Goal: Task Accomplishment & Management: Manage account settings

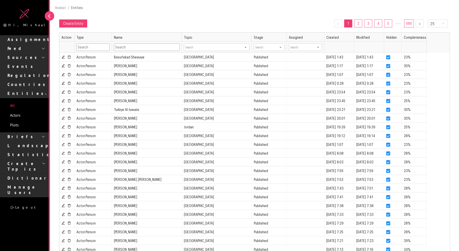
click at [96, 47] on input "text" at bounding box center [93, 48] width 33 height 8
click at [117, 25] on div "Create Entity 1 2 3 4 5 ••• 680 25" at bounding box center [254, 24] width 391 height 8
click at [31, 185] on p "Manage Users" at bounding box center [26, 190] width 37 height 11
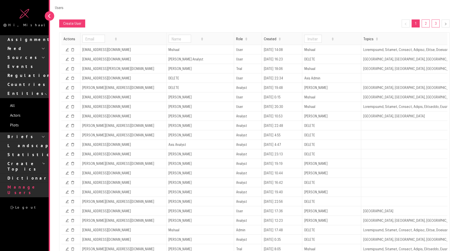
click at [75, 25] on button "Create User" at bounding box center [72, 24] width 26 height 8
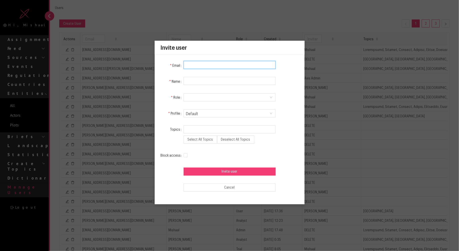
click at [196, 67] on input "Email" at bounding box center [230, 65] width 92 height 8
paste input "[EMAIL_ADDRESS][DOMAIN_NAME]"
type input "[EMAIL_ADDRESS][DOMAIN_NAME]"
type input "[PERSON_NAME]"
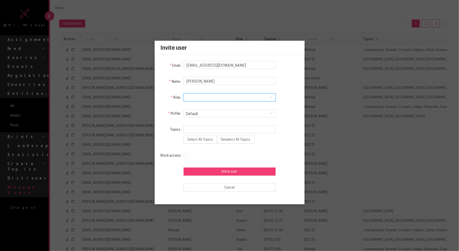
click at [212, 100] on div at bounding box center [230, 98] width 86 height 8
click at [226, 108] on li "User" at bounding box center [230, 106] width 92 height 8
click at [195, 141] on button "Select All Topics" at bounding box center [201, 140] width 34 height 8
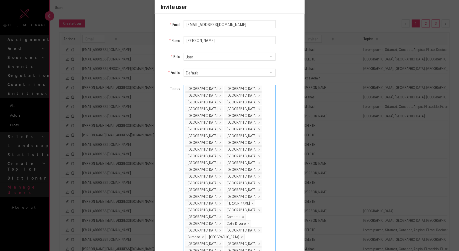
scroll to position [315, 0]
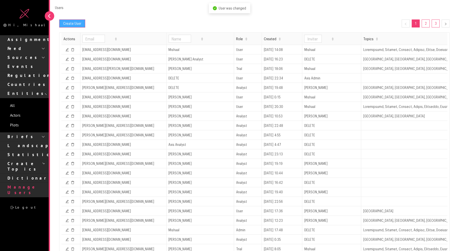
scroll to position [0, 0]
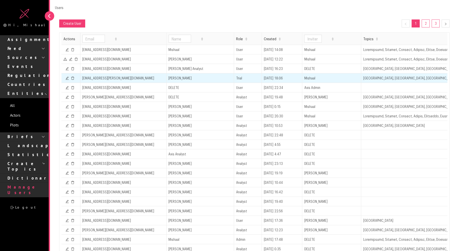
click at [72, 77] on icon "icon: delete" at bounding box center [73, 79] width 4 height 4
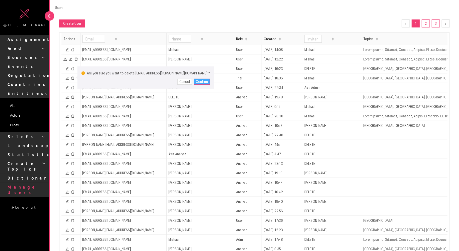
click at [194, 82] on button "Confirm" at bounding box center [202, 82] width 16 height 6
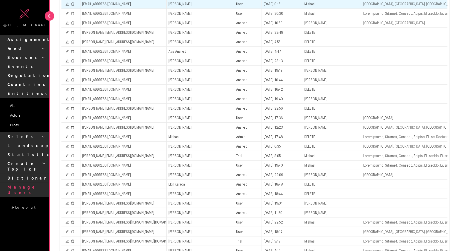
scroll to position [93, 0]
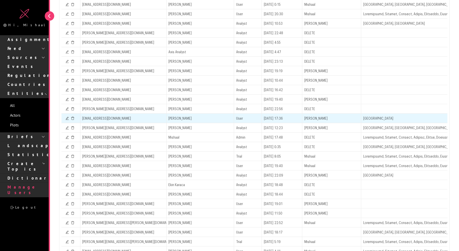
click at [72, 117] on icon "icon: delete" at bounding box center [73, 119] width 4 height 4
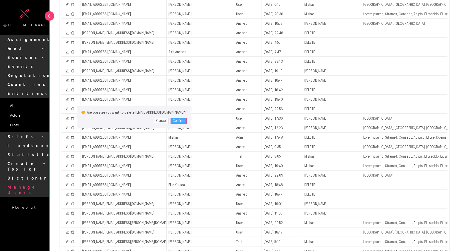
click at [171, 121] on button "Confirm" at bounding box center [179, 121] width 16 height 6
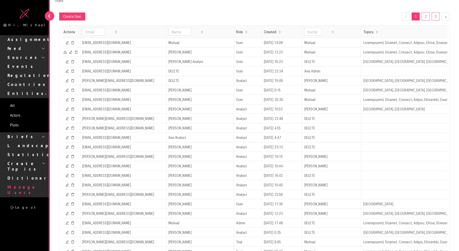
scroll to position [0, 0]
